Goal: Download file/media

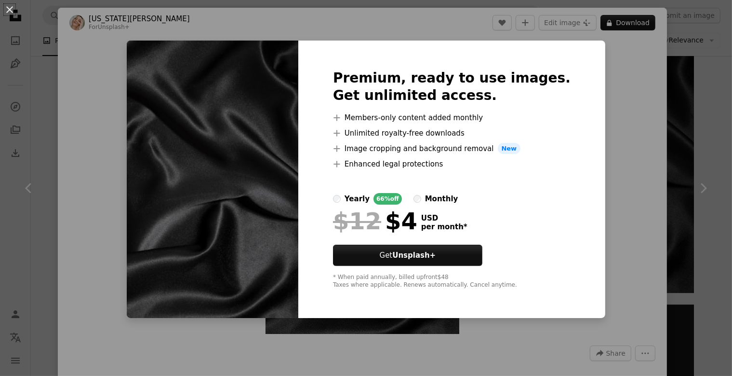
scroll to position [6972, 0]
click at [647, 74] on div "An X shape Premium, ready to use images. Get unlimited access. A plus sign Memb…" at bounding box center [366, 188] width 732 height 376
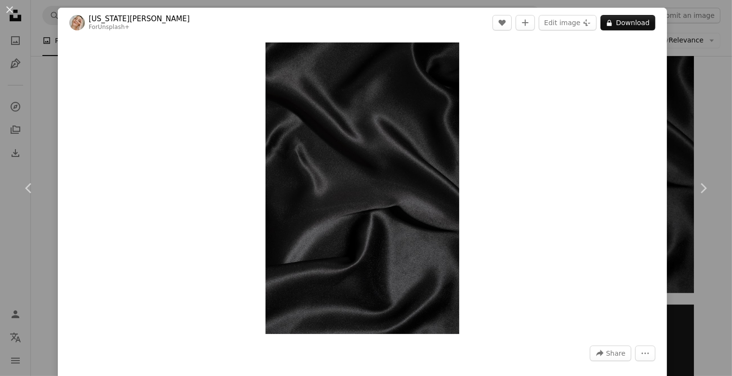
click at [680, 105] on div "An X shape Chevron left Chevron right [US_STATE][PERSON_NAME] For Unsplash+ A h…" at bounding box center [366, 188] width 732 height 376
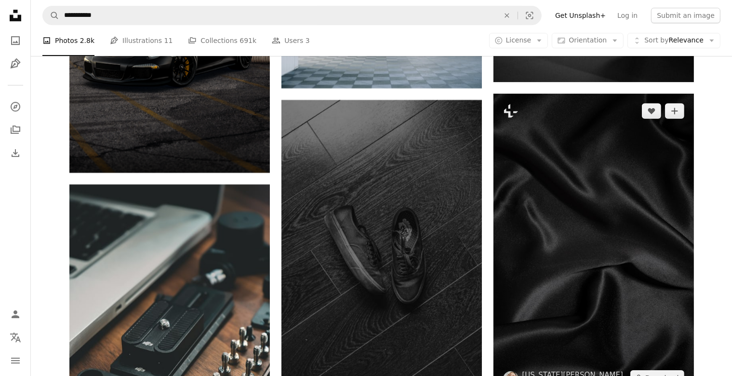
scroll to position [6921, 0]
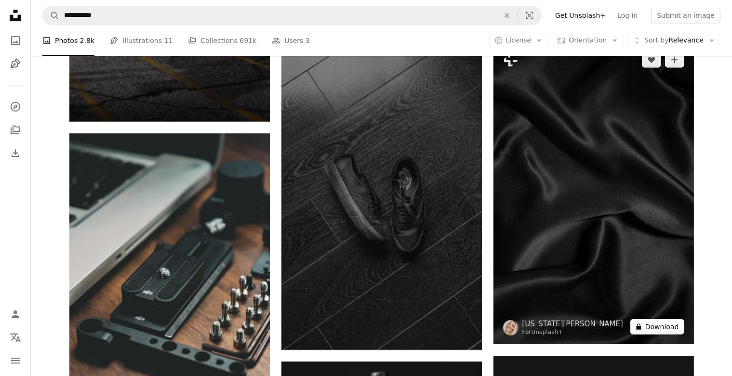
click at [652, 328] on button "A lock Download" at bounding box center [658, 326] width 54 height 15
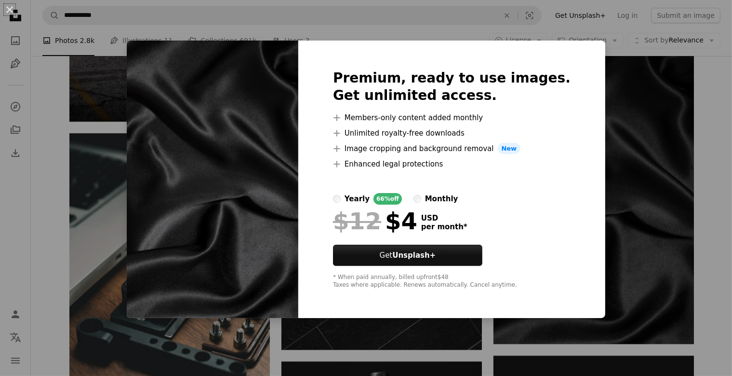
click at [621, 120] on div "An X shape Premium, ready to use images. Get unlimited access. A plus sign Memb…" at bounding box center [366, 188] width 732 height 376
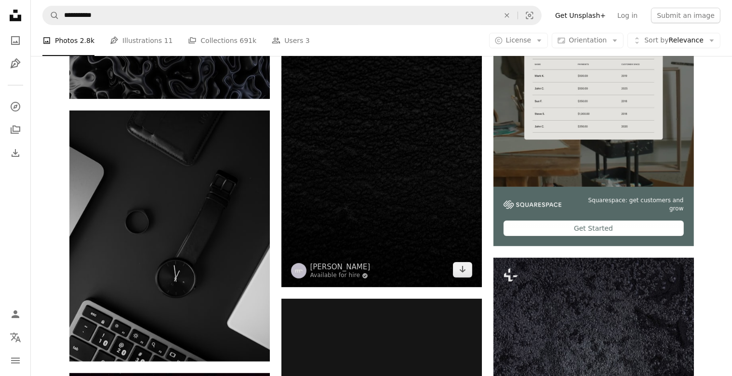
scroll to position [458, 0]
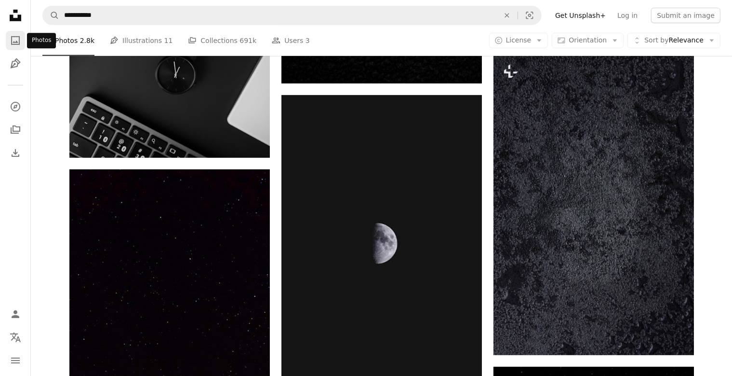
click at [12, 40] on icon "Photos" at bounding box center [15, 40] width 9 height 9
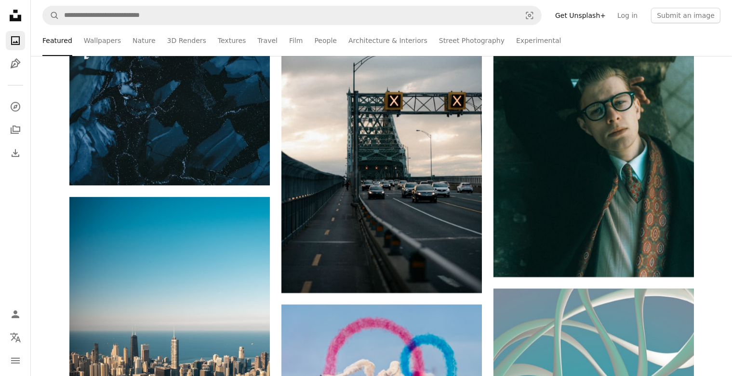
scroll to position [7025, 0]
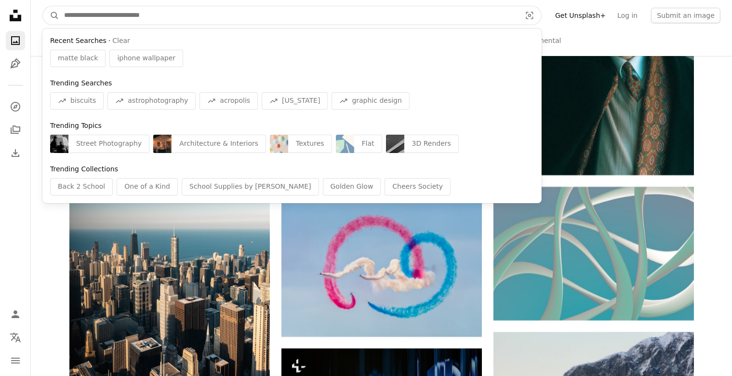
click at [176, 17] on input "Find visuals sitewide" at bounding box center [288, 15] width 459 height 18
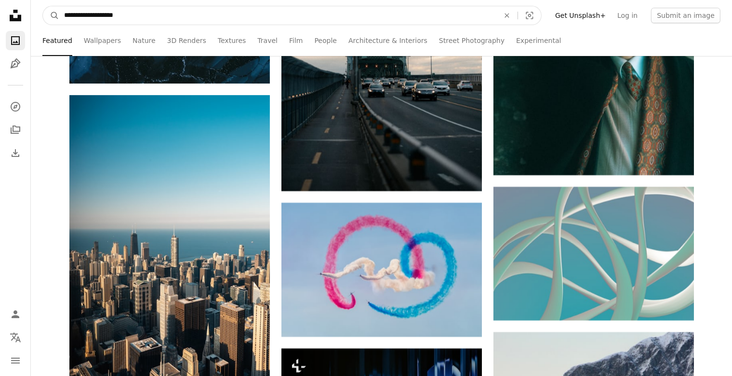
type input "**********"
click button "A magnifying glass" at bounding box center [51, 15] width 16 height 18
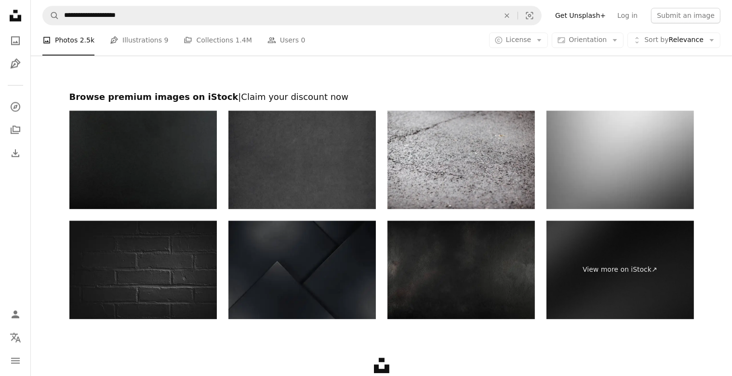
scroll to position [2138, 0]
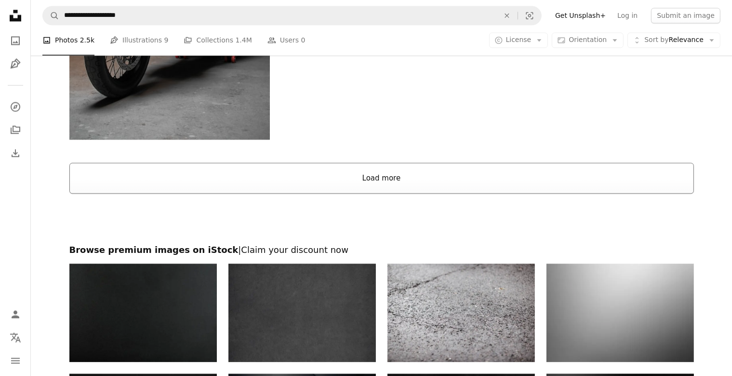
click at [417, 171] on button "Load more" at bounding box center [381, 177] width 625 height 31
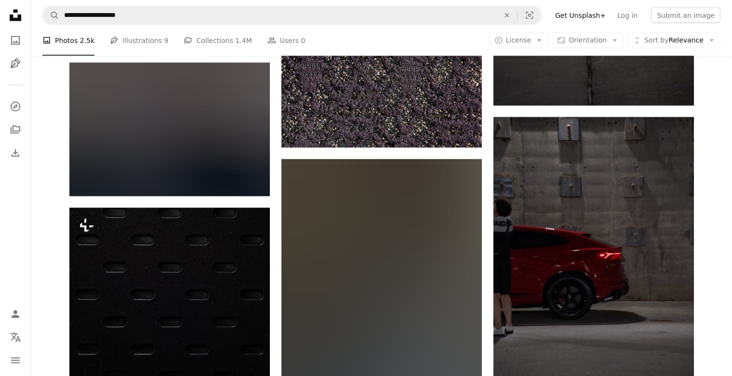
scroll to position [9010, 0]
